Goal: Task Accomplishment & Management: Use online tool/utility

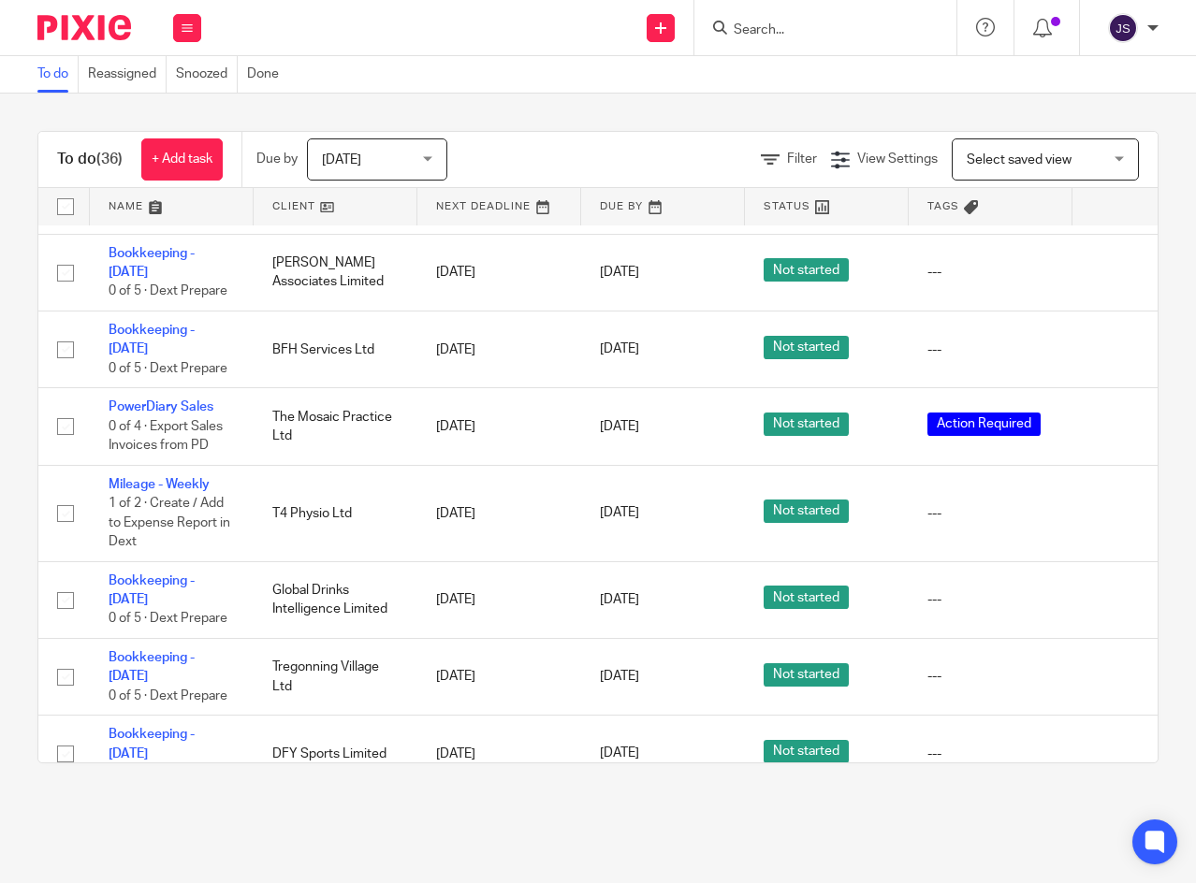
scroll to position [1310, 0]
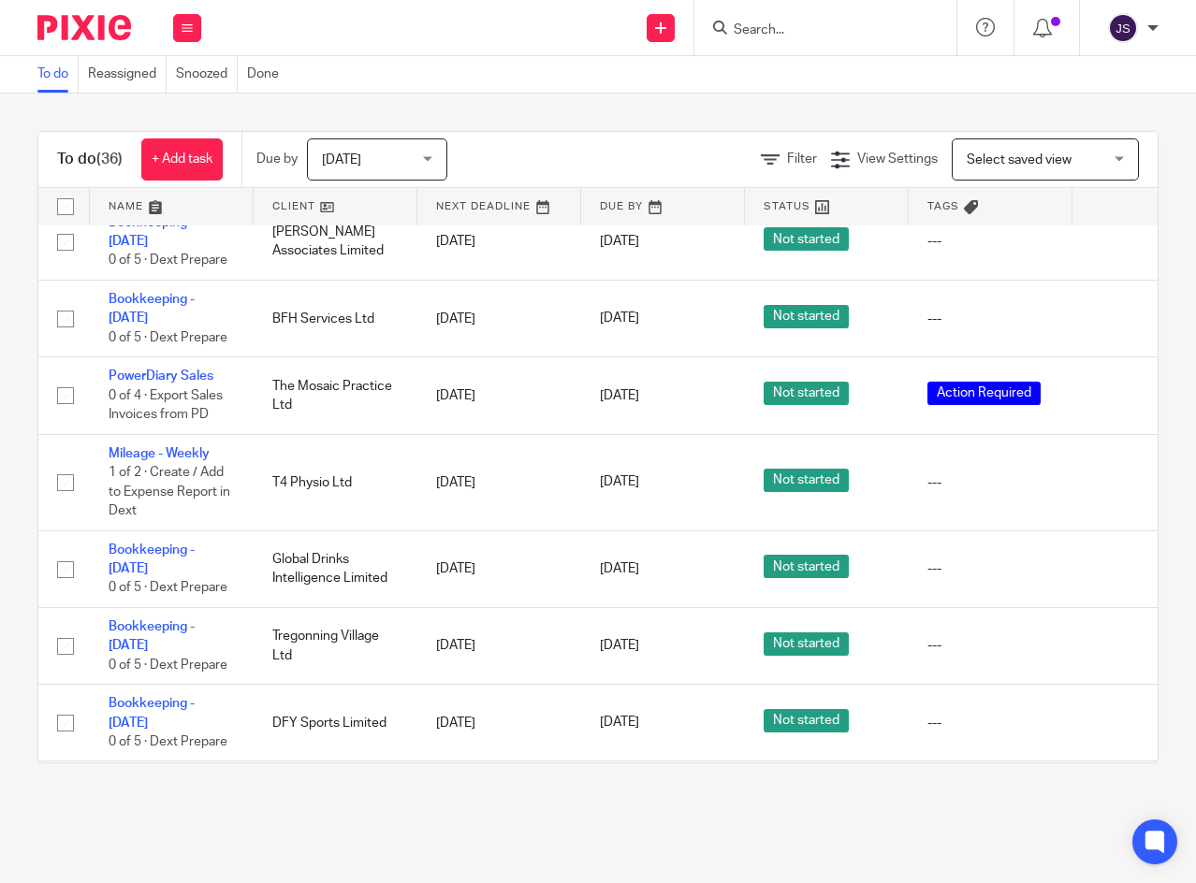
click at [1109, 560] on icon at bounding box center [1114, 569] width 19 height 19
click at [1109, 473] on icon at bounding box center [1114, 482] width 19 height 19
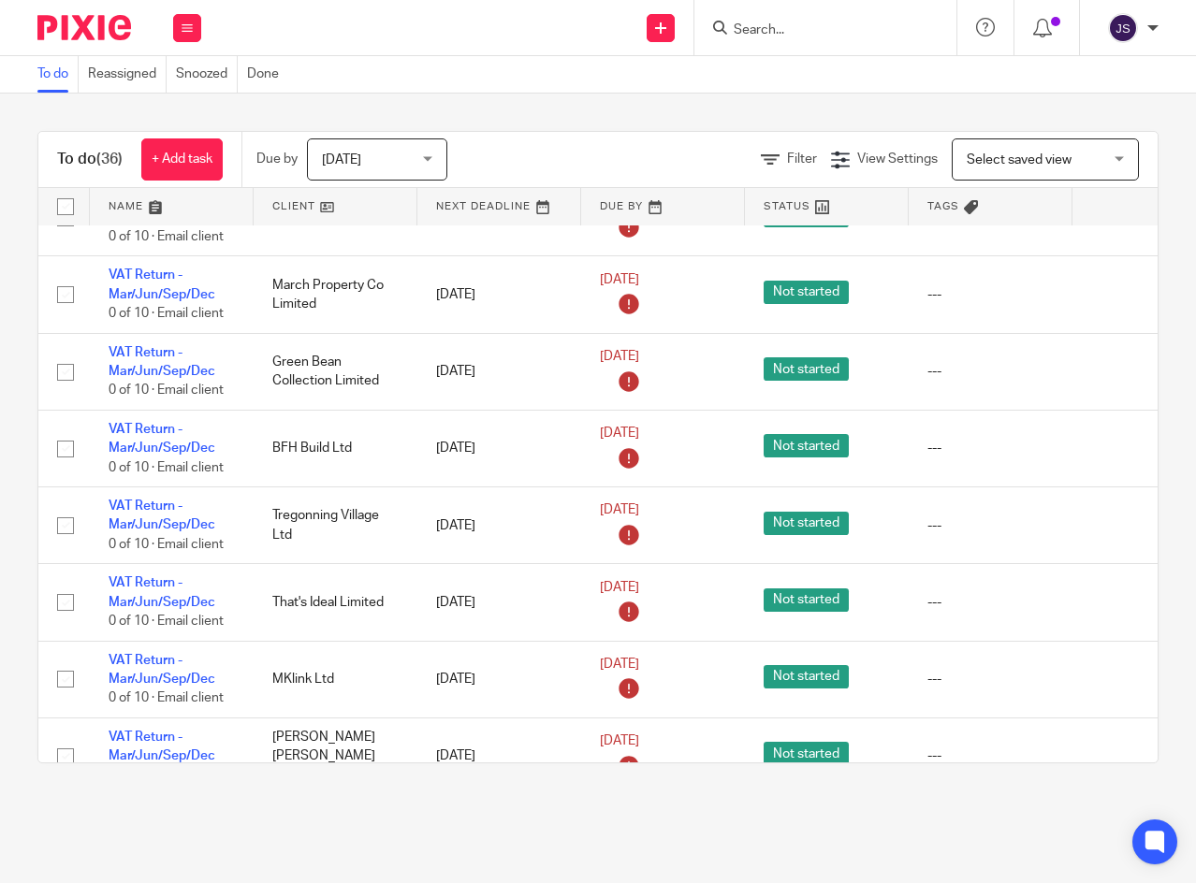
scroll to position [2611, 0]
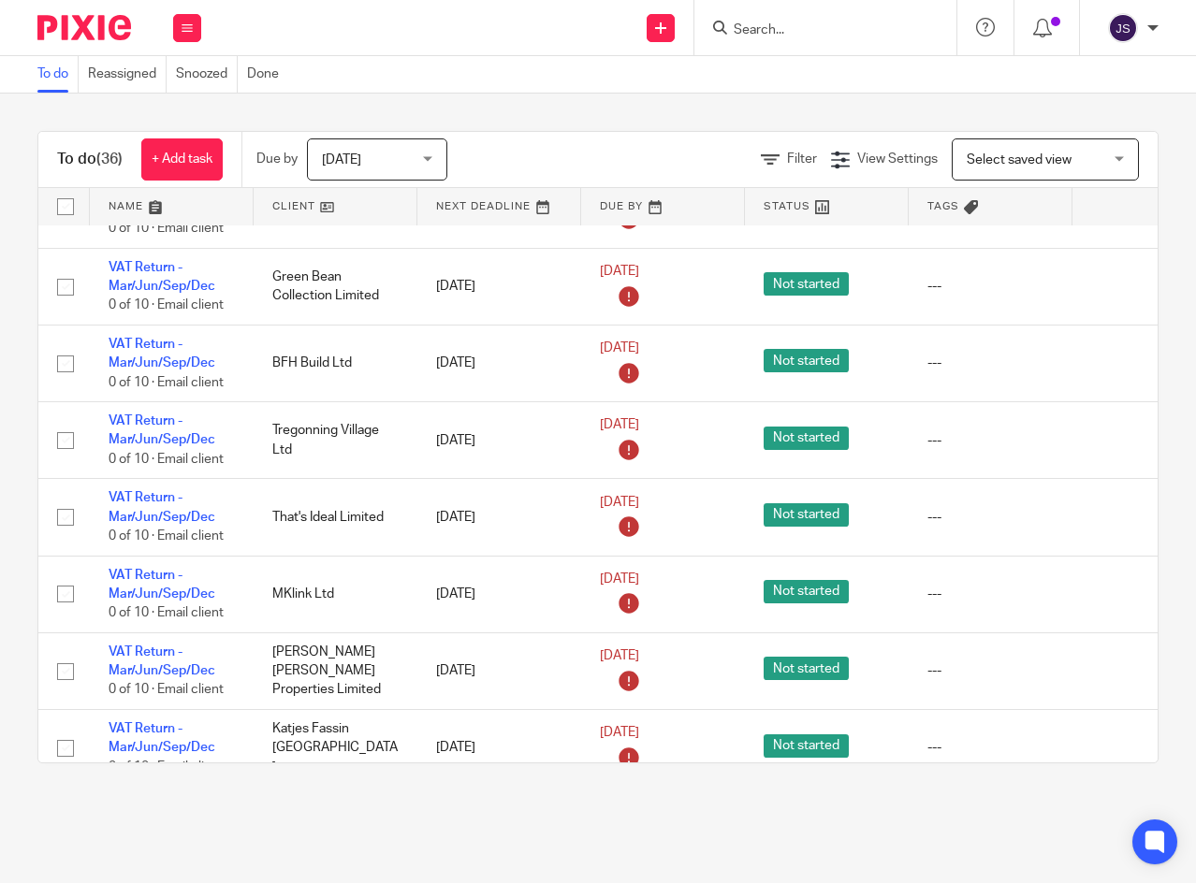
click at [152, 722] on link "VAT Return - Mar/Jun/Sep/Dec" at bounding box center [162, 738] width 107 height 32
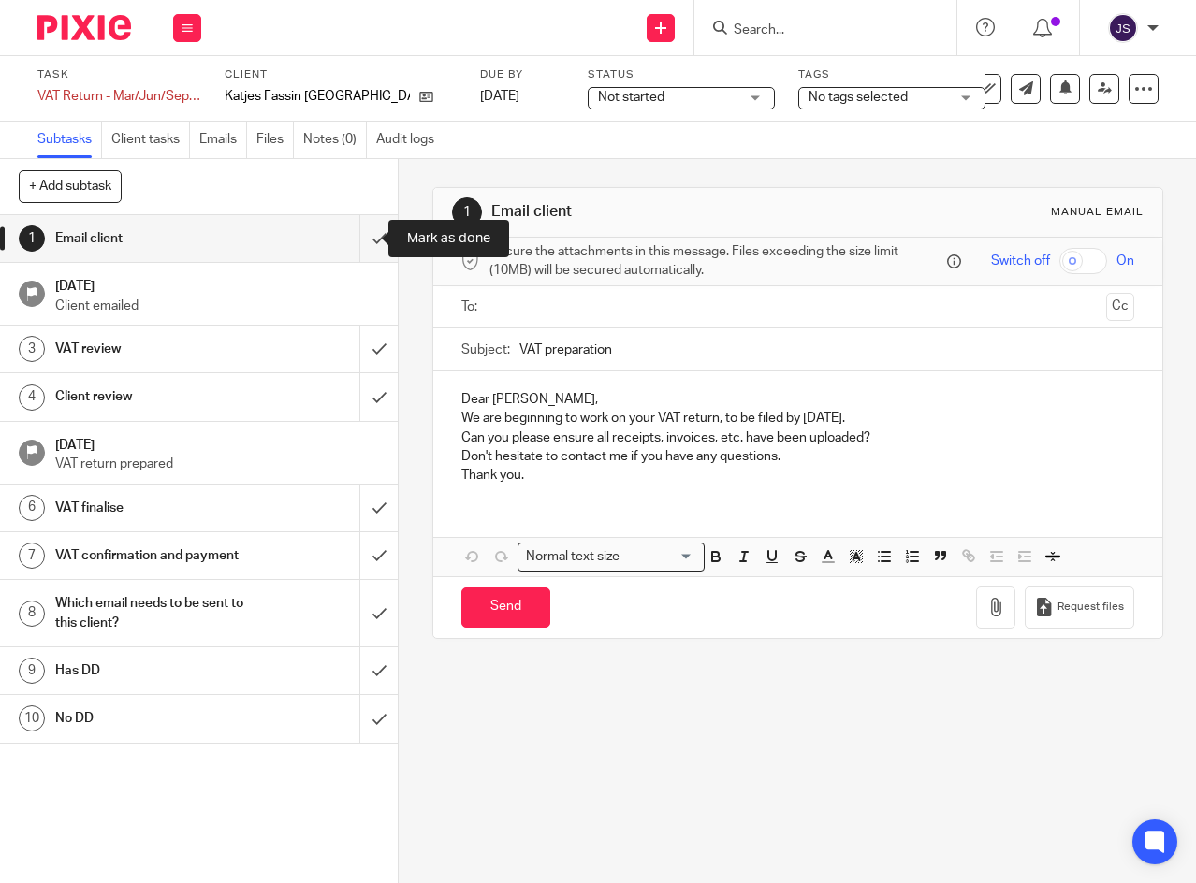
click at [360, 239] on input "submit" at bounding box center [199, 238] width 398 height 47
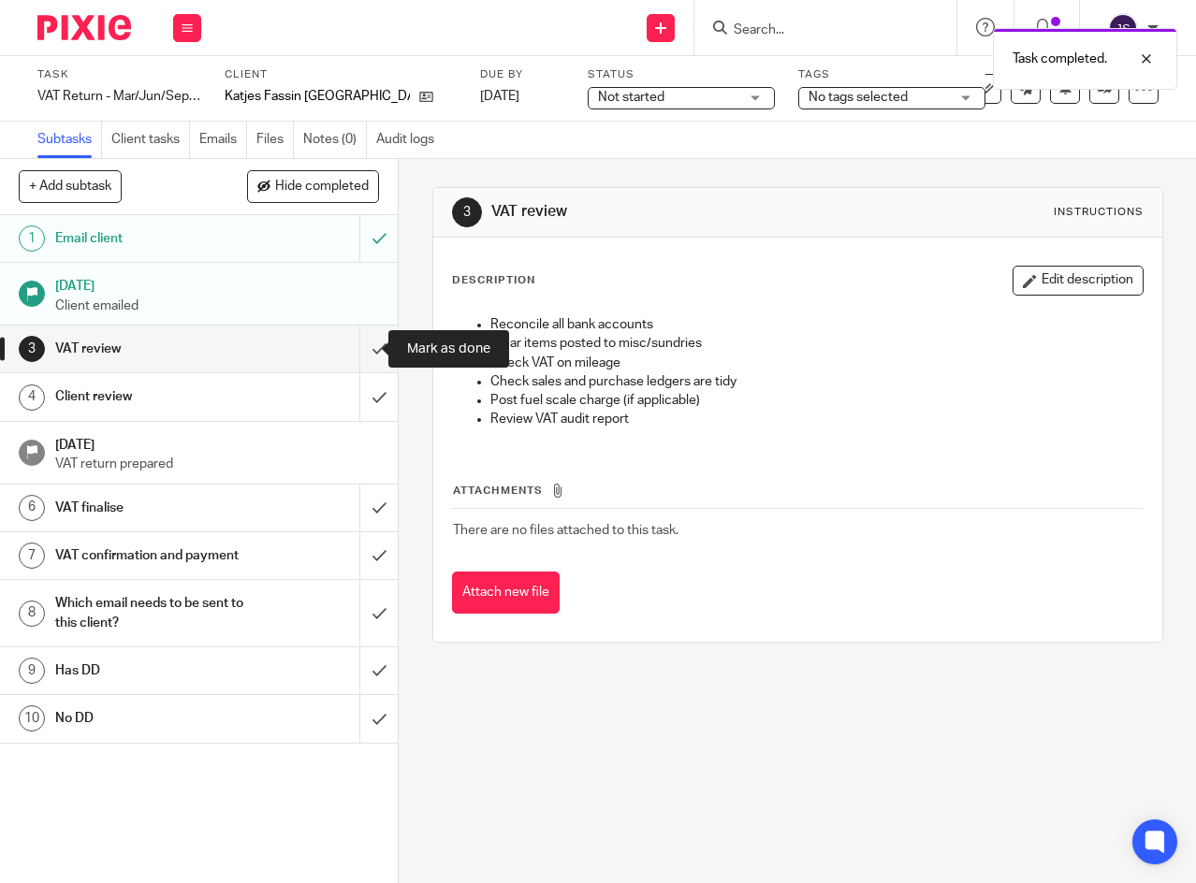
click at [358, 352] on input "submit" at bounding box center [199, 349] width 398 height 47
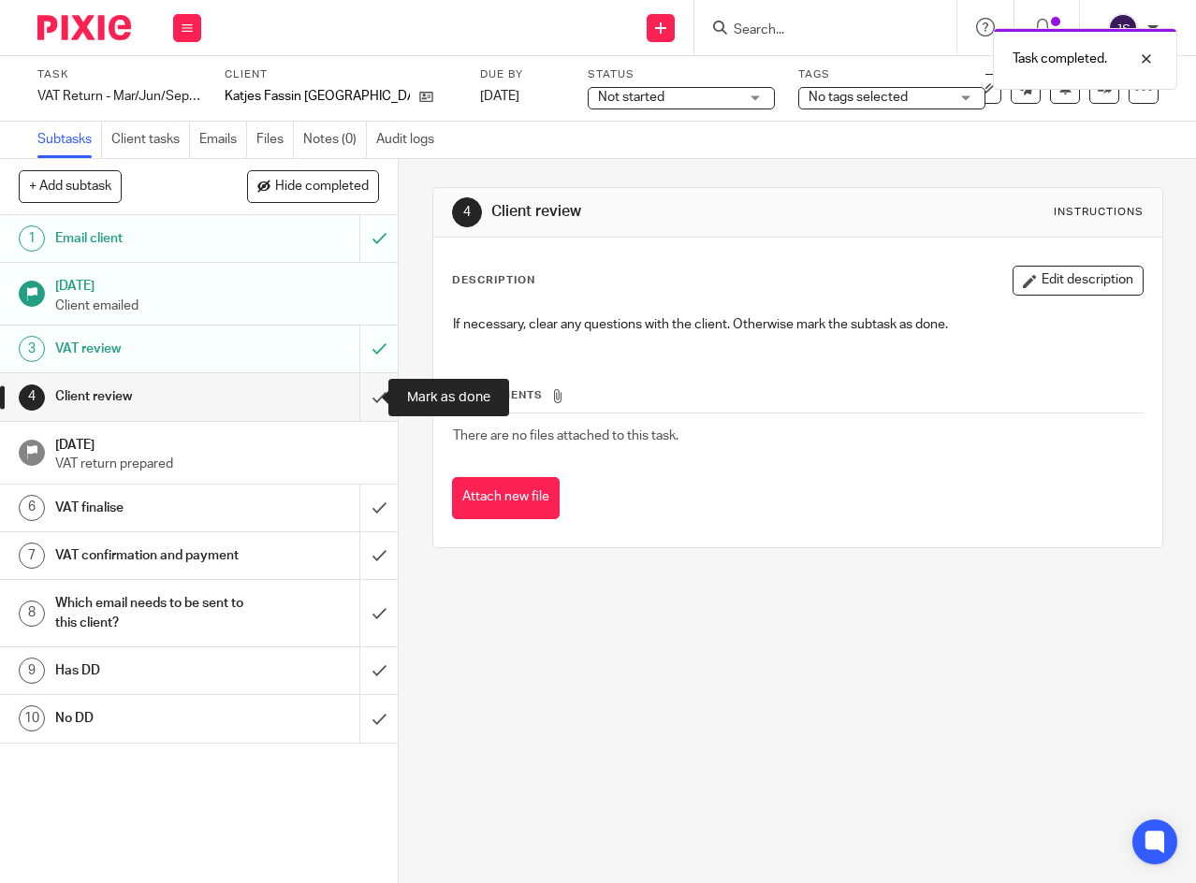
click at [358, 399] on input "submit" at bounding box center [199, 396] width 398 height 47
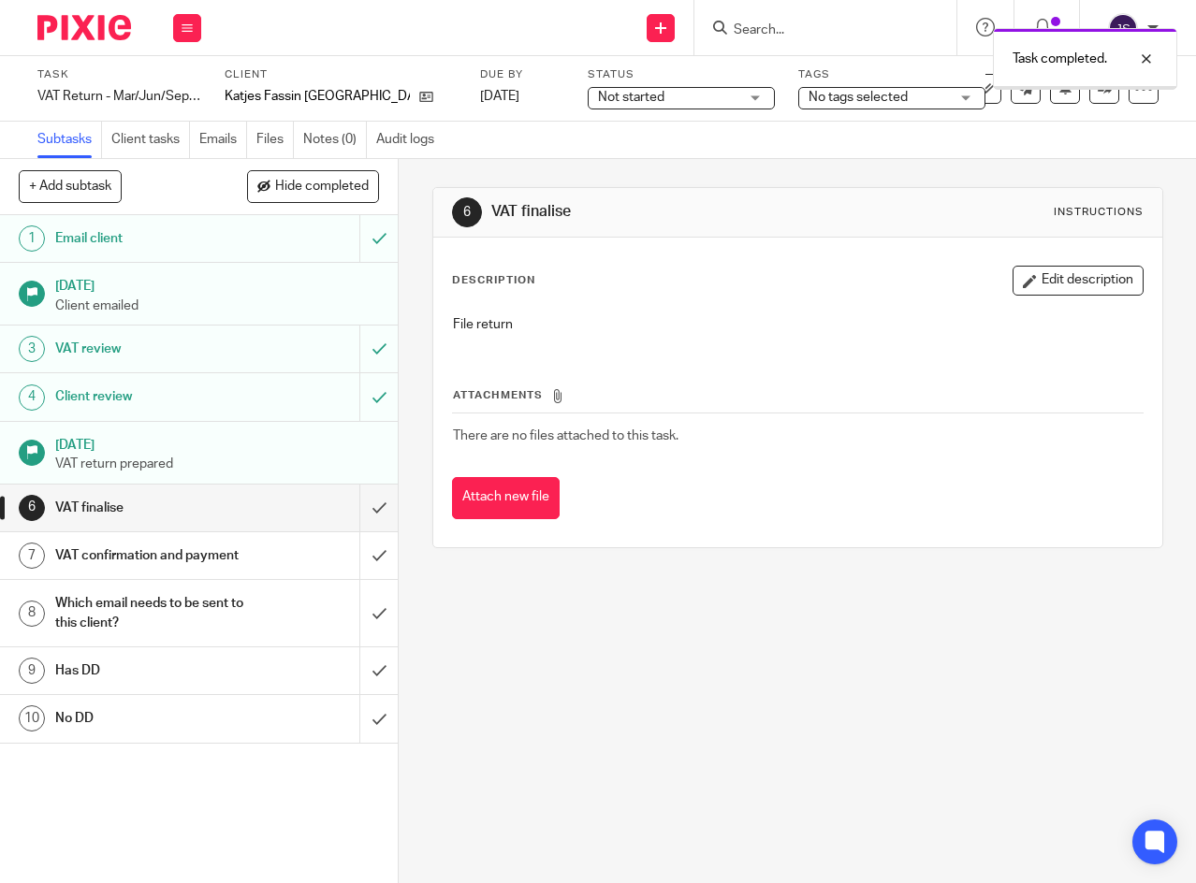
click at [702, 101] on div "Not started Not started" at bounding box center [681, 98] width 187 height 22
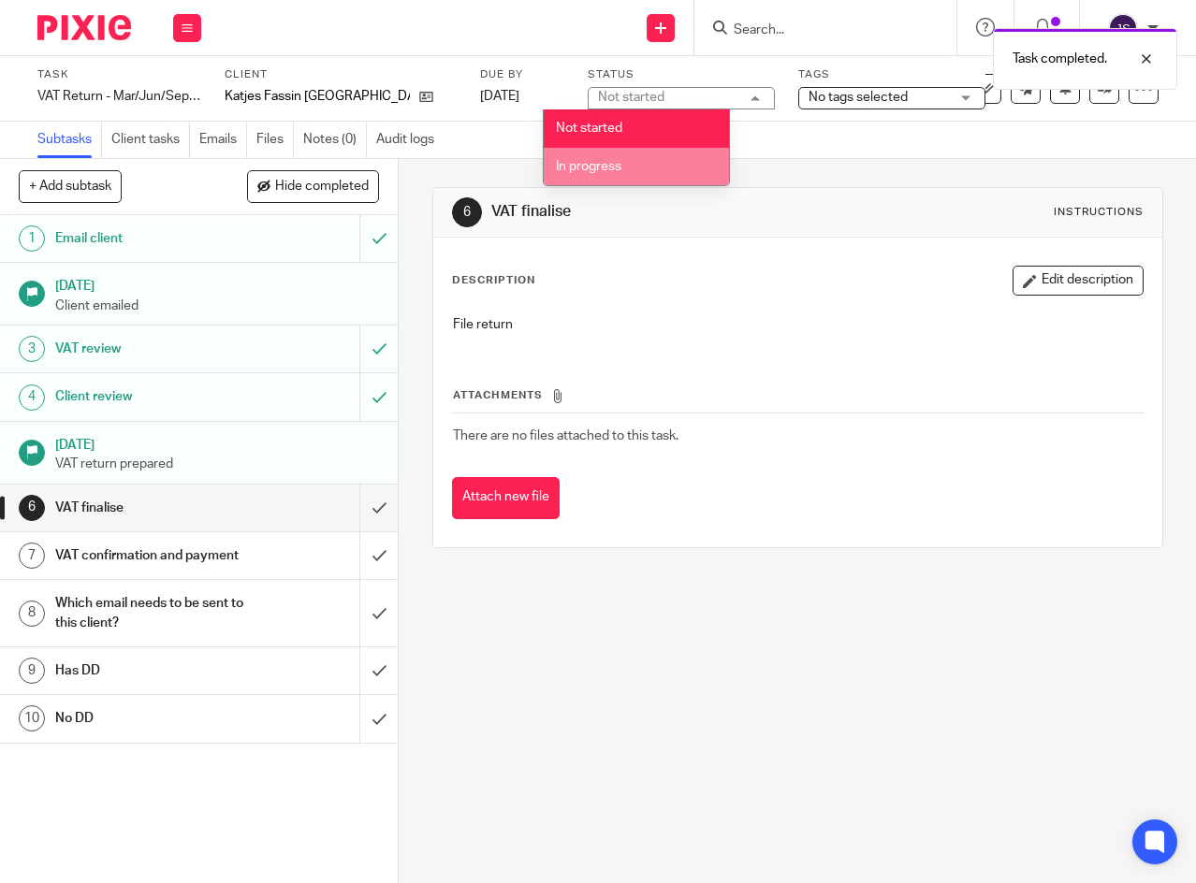
click at [631, 164] on li "In progress" at bounding box center [636, 167] width 185 height 38
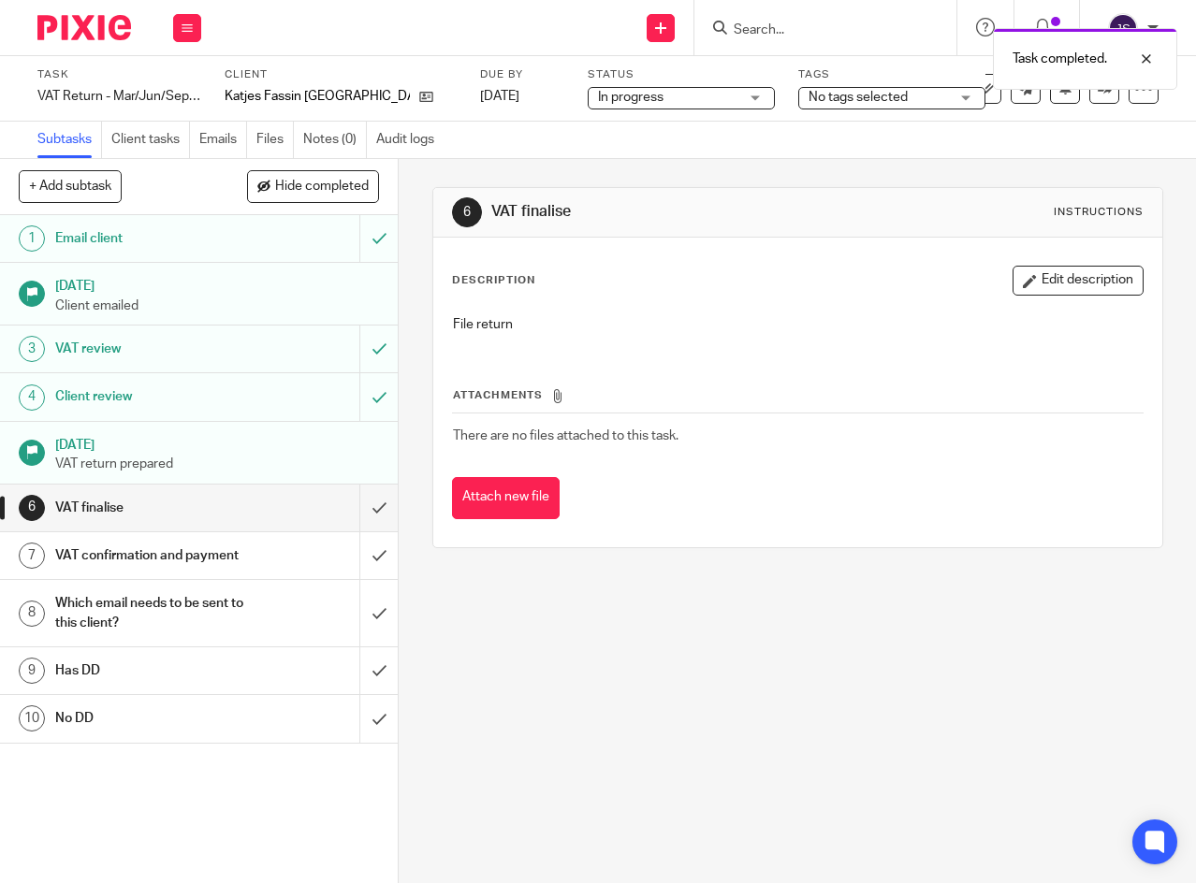
click at [908, 95] on div "No tags selected" at bounding box center [891, 98] width 187 height 22
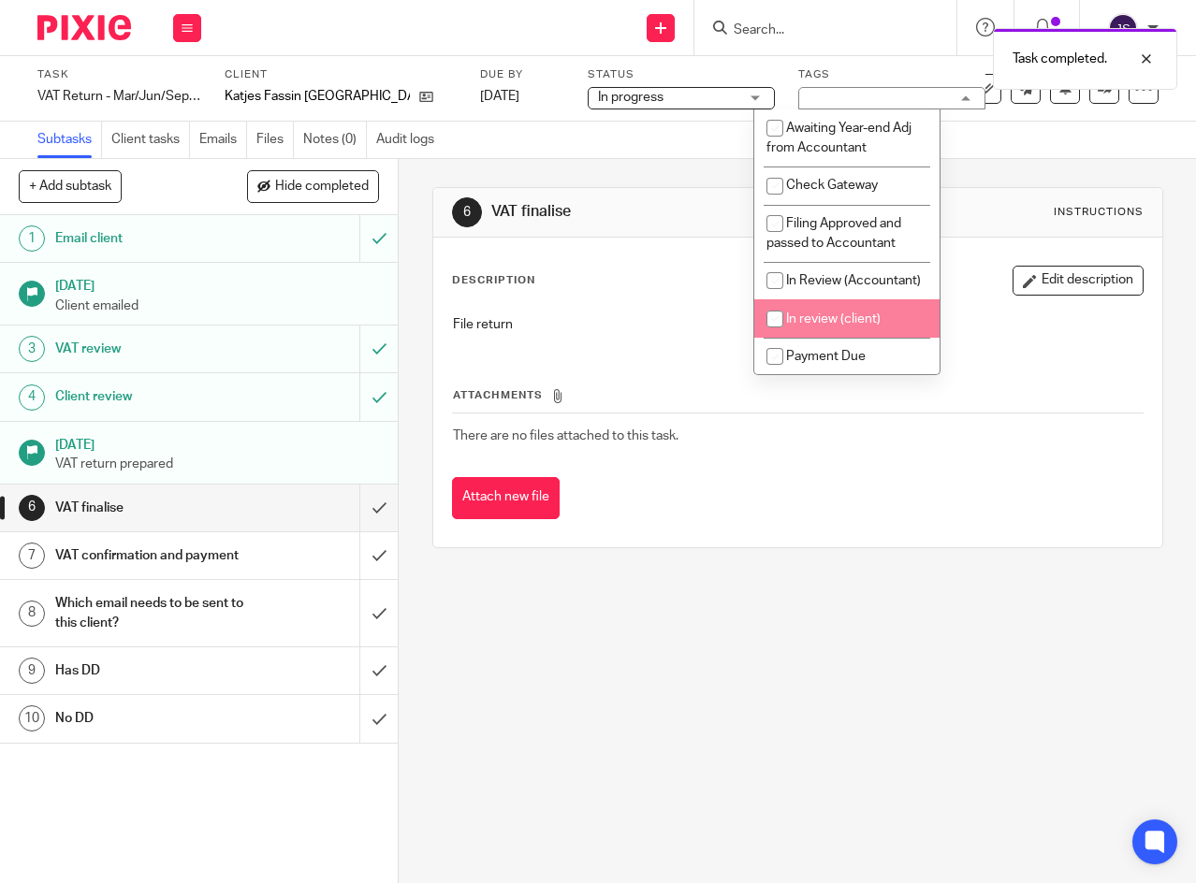
click at [772, 337] on input "checkbox" at bounding box center [775, 319] width 36 height 36
checkbox input "true"
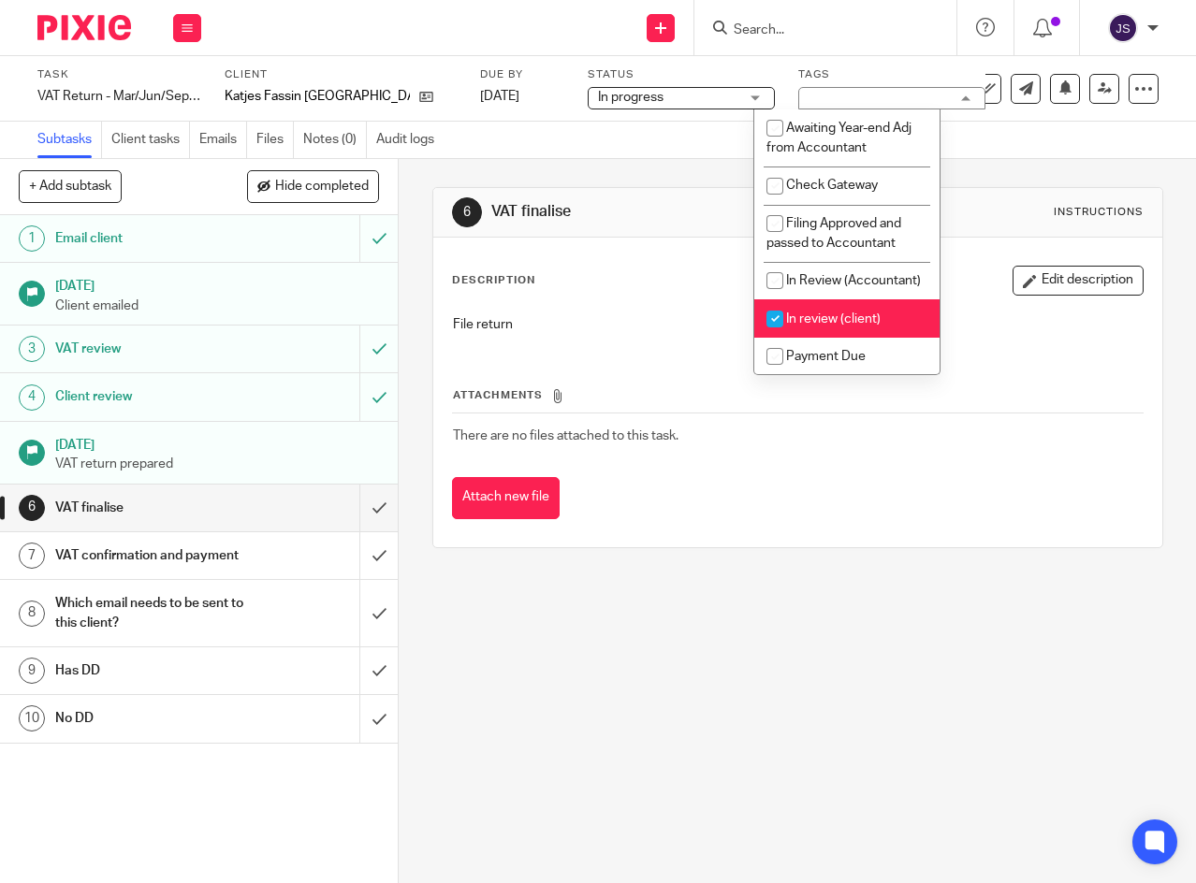
click at [512, 94] on link "[DATE]" at bounding box center [522, 97] width 84 height 20
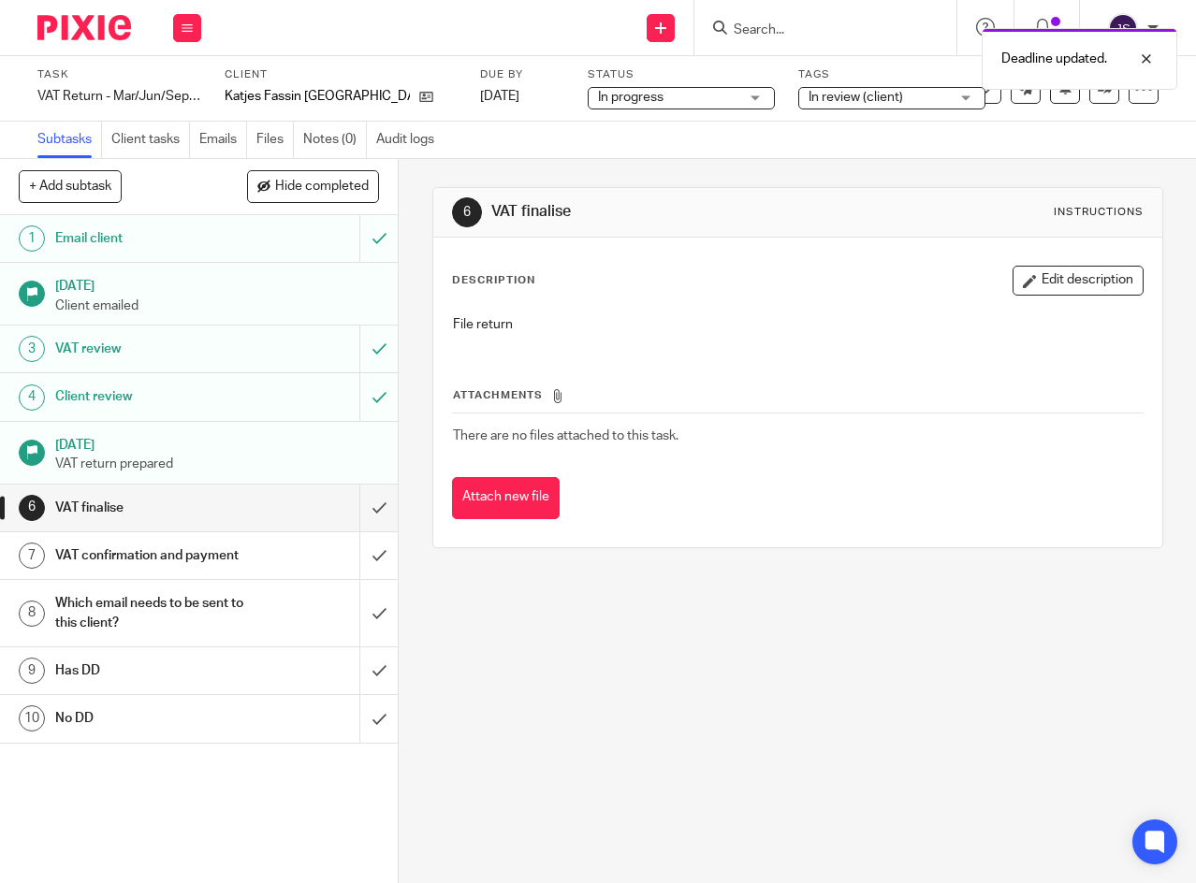
click at [186, 28] on icon at bounding box center [186, 27] width 11 height 11
click at [169, 89] on link "Work" at bounding box center [178, 86] width 33 height 13
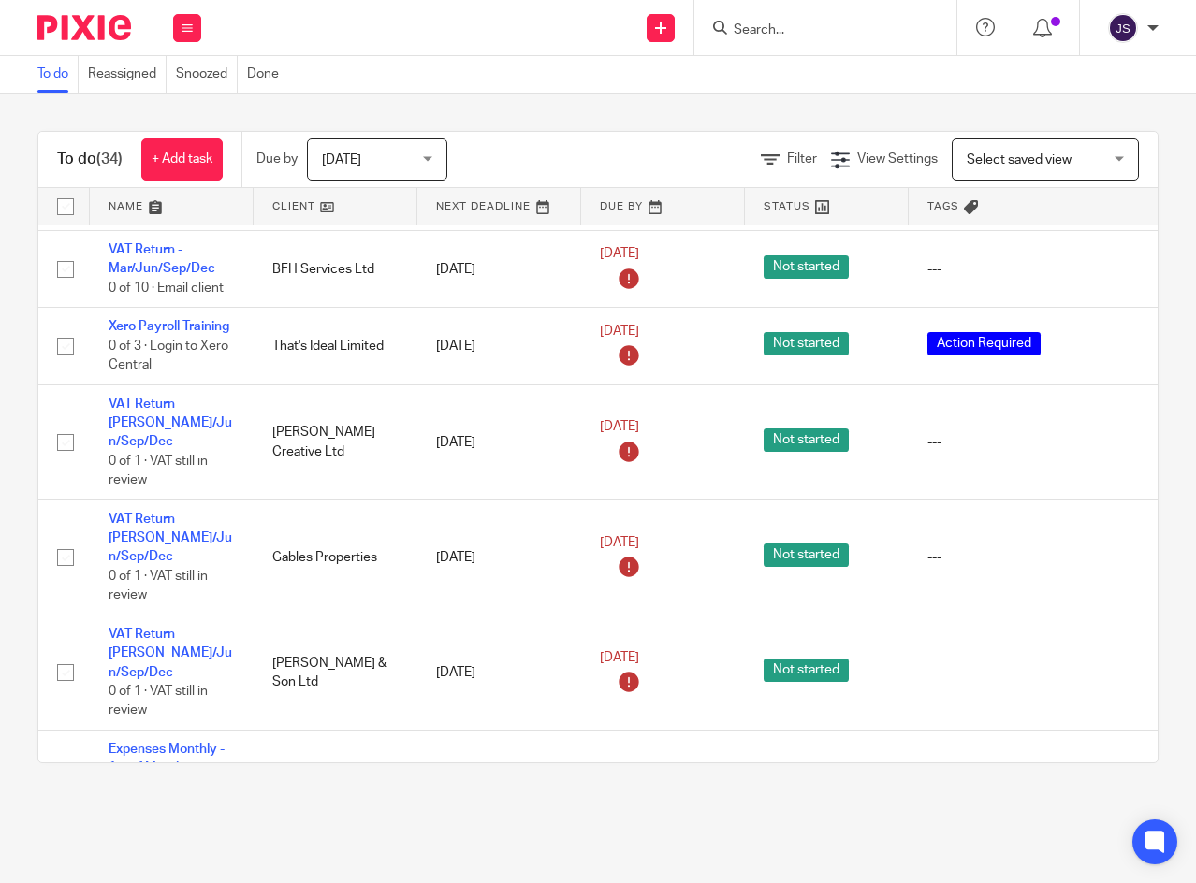
scroll to position [281, 0]
